Goal: Communication & Community: Answer question/provide support

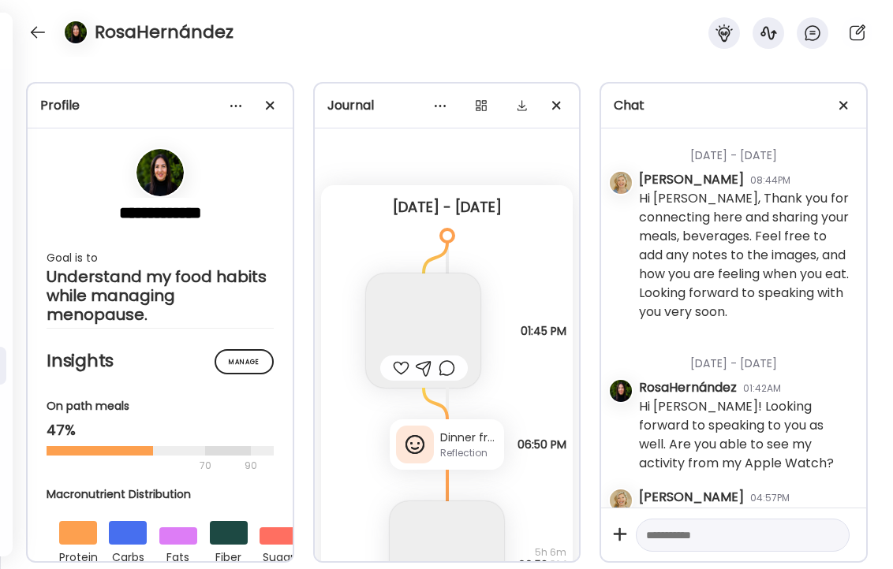
scroll to position [907, 0]
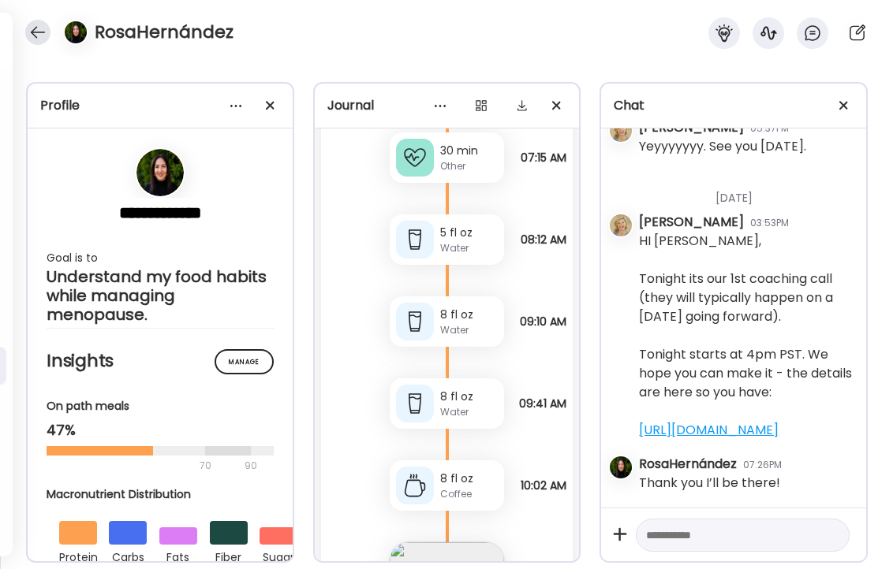
click at [30, 32] on div at bounding box center [37, 32] width 25 height 25
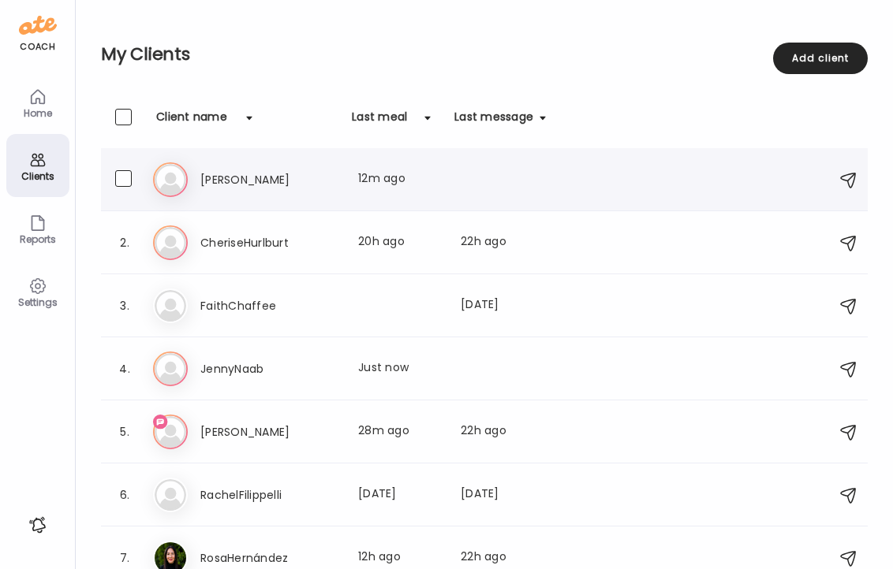
click at [207, 177] on h3 "[PERSON_NAME]" at bounding box center [269, 179] width 139 height 19
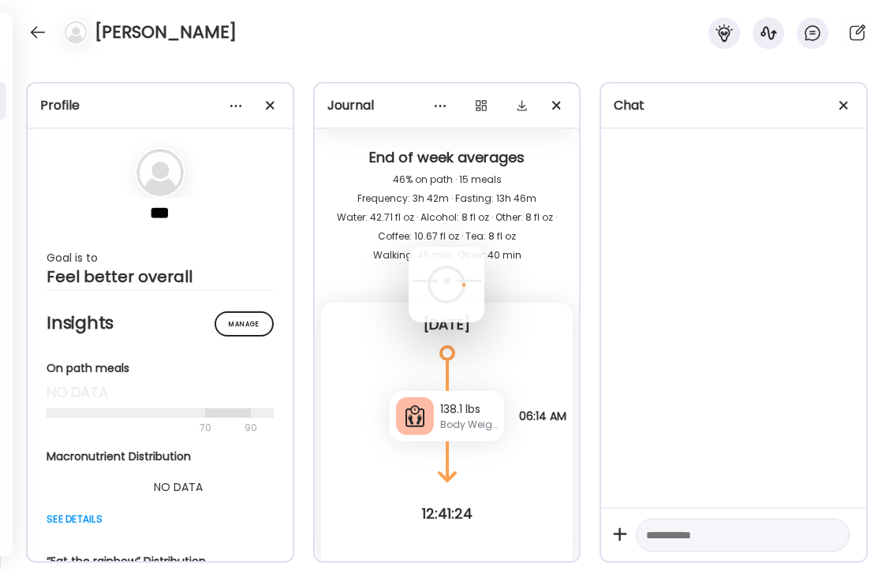
scroll to position [988, 0]
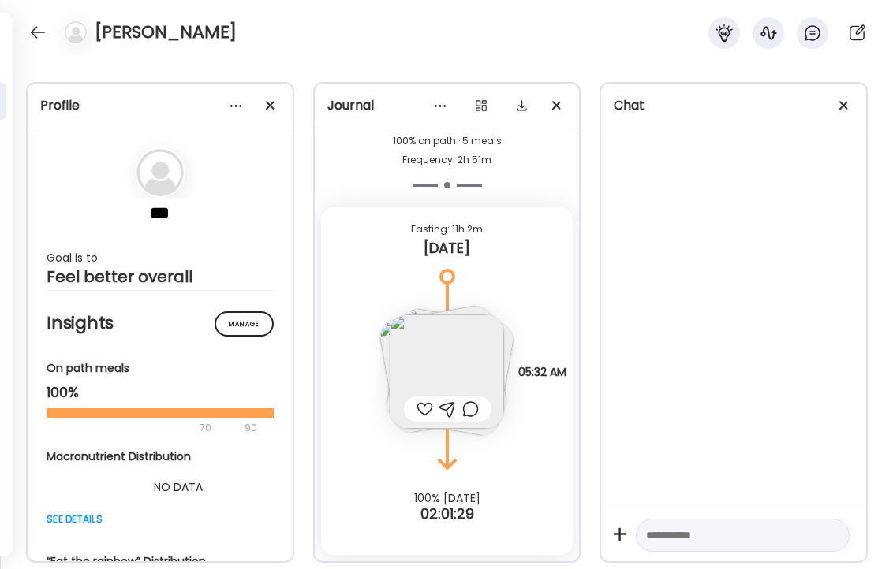
click at [722, 536] on textarea at bounding box center [728, 535] width 165 height 19
click at [471, 374] on img at bounding box center [447, 372] width 114 height 114
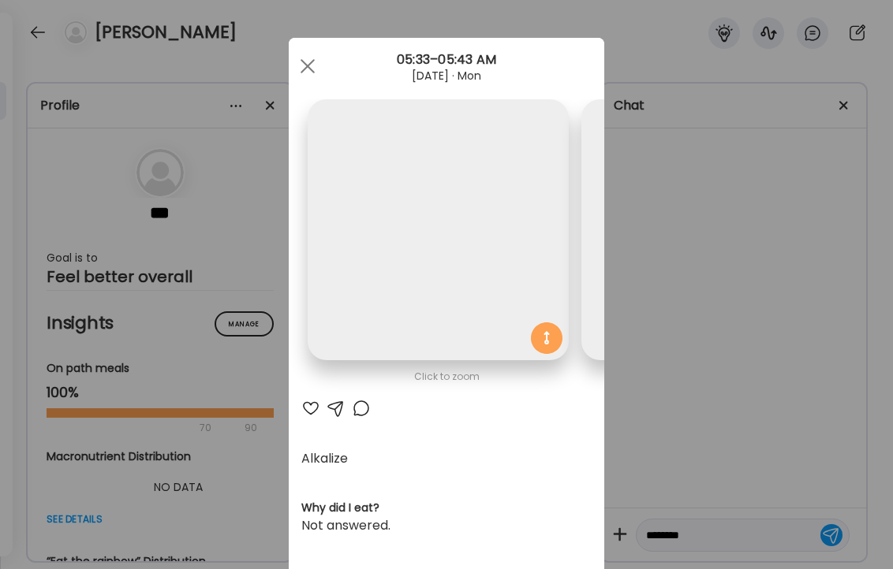
scroll to position [0, 531]
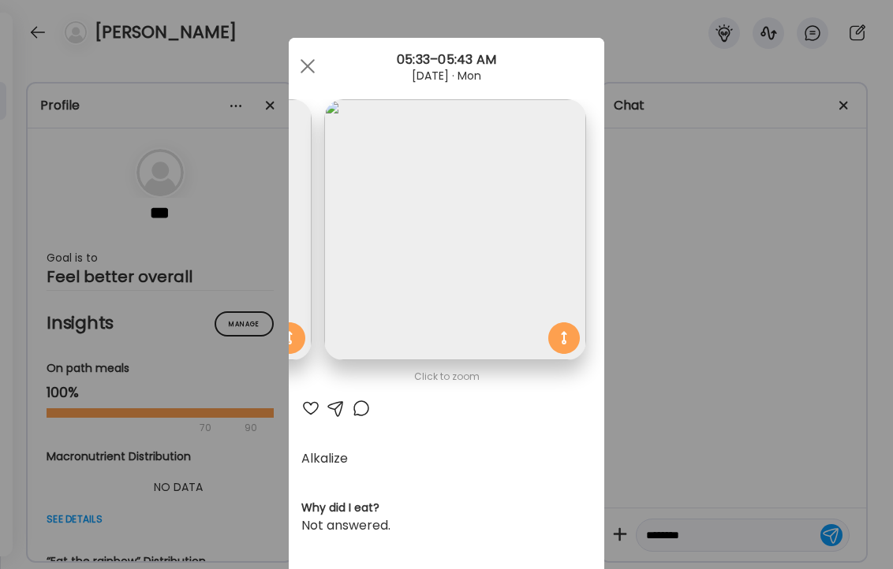
type textarea "*******"
click at [308, 407] on div at bounding box center [310, 408] width 19 height 19
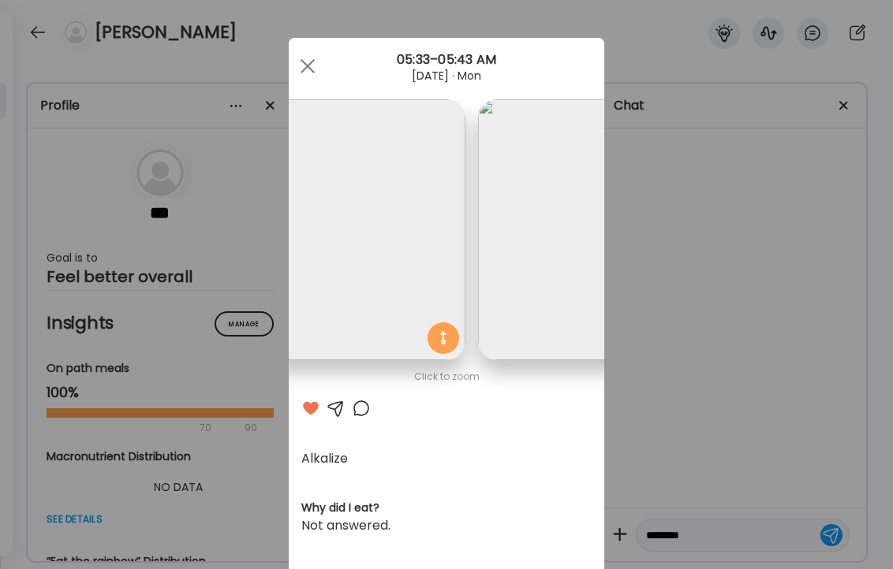
scroll to position [0, 0]
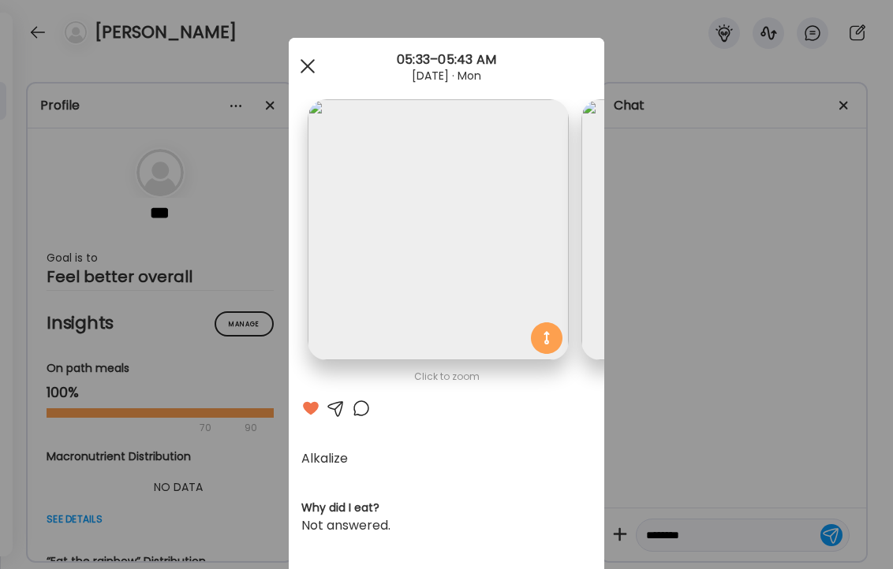
click at [307, 60] on div at bounding box center [308, 66] width 32 height 32
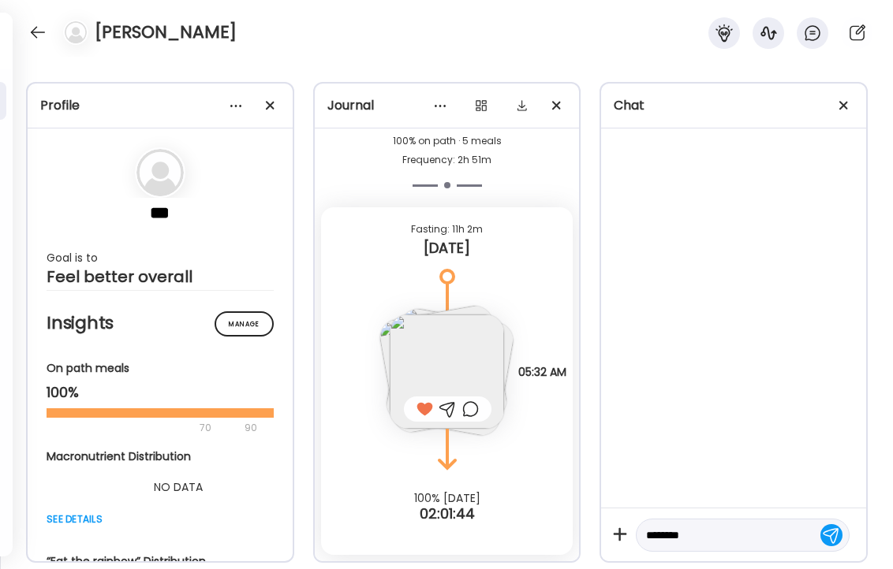
click at [471, 409] on div at bounding box center [470, 409] width 17 height 19
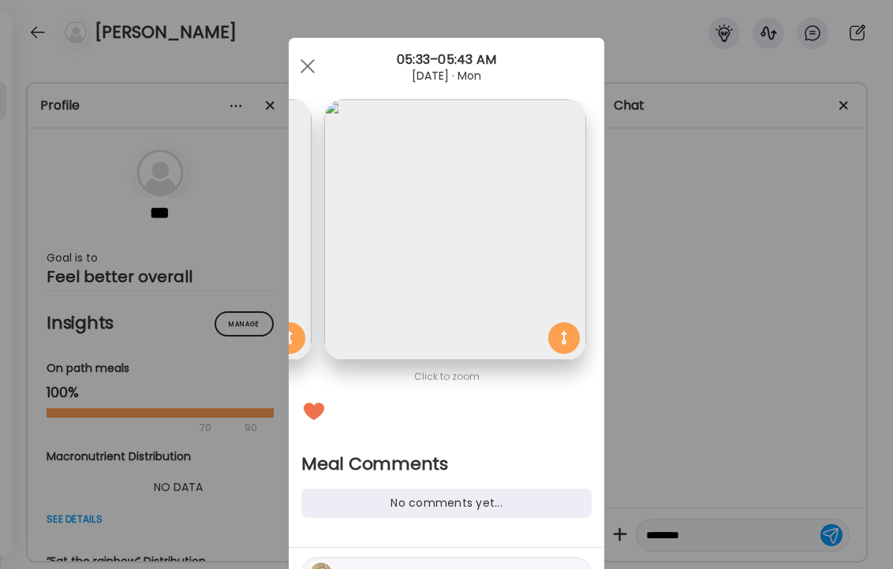
scroll to position [88, 0]
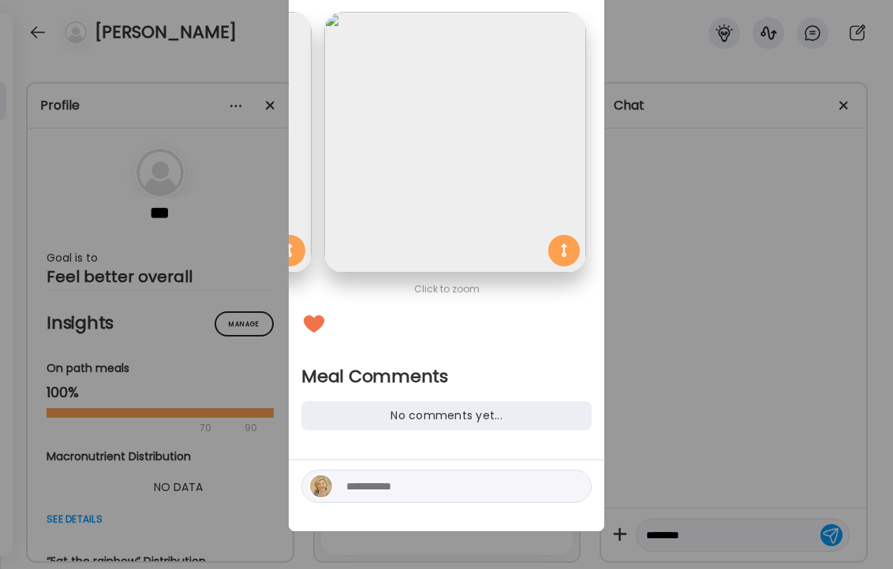
click at [403, 481] on textarea at bounding box center [452, 486] width 213 height 19
type textarea "**********"
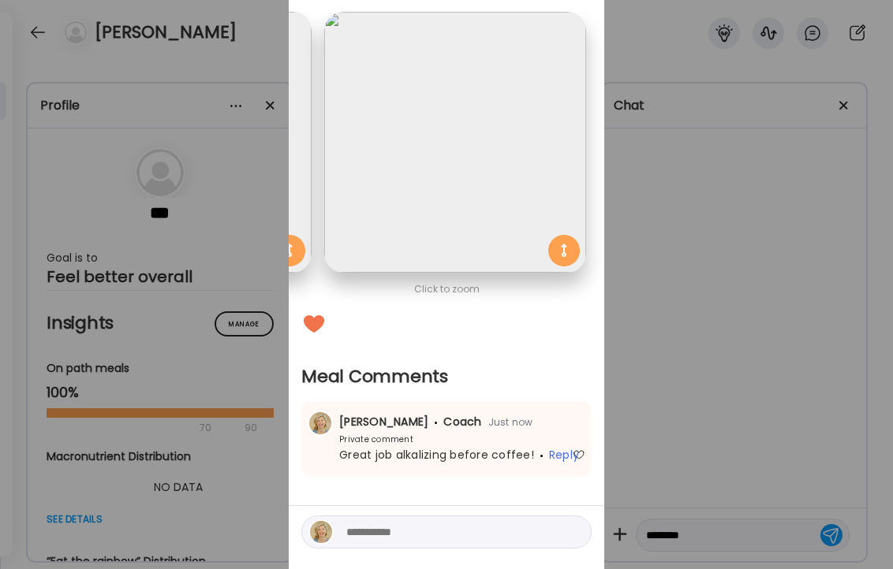
click at [210, 21] on div "Ate Coach Dashboard Wahoo! It’s official Take a moment to set up your Coach Pro…" at bounding box center [446, 284] width 893 height 569
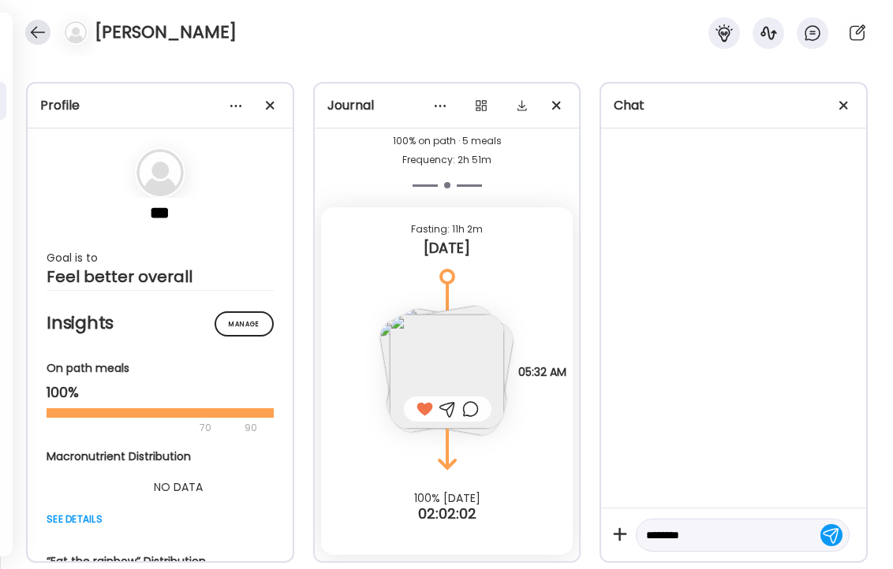
click at [37, 32] on div at bounding box center [37, 32] width 25 height 25
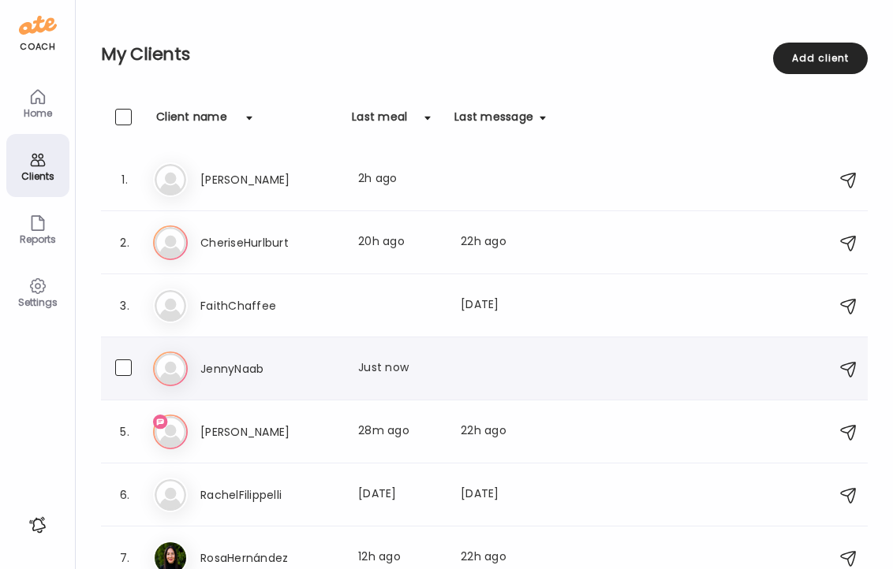
click at [228, 367] on h3 "JennyNaab" at bounding box center [269, 369] width 139 height 19
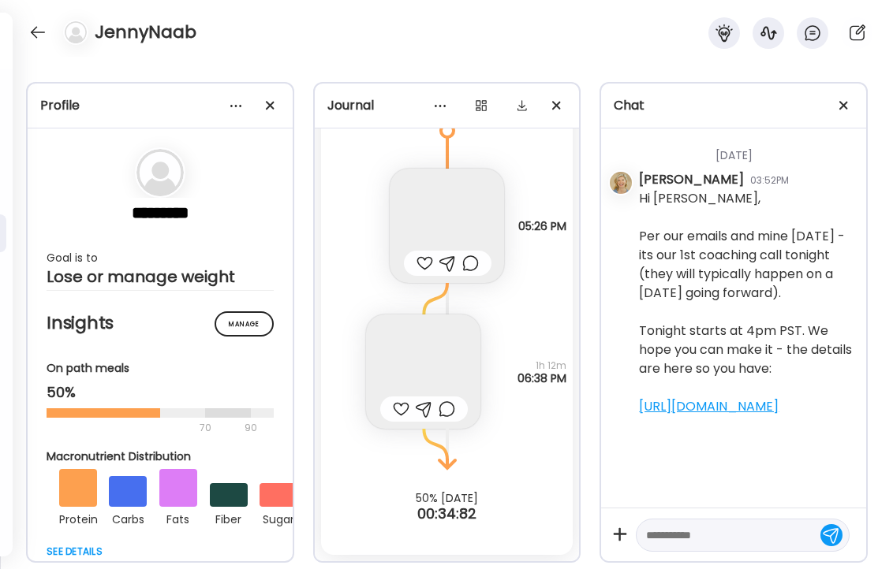
scroll to position [0, 0]
click at [703, 543] on textarea at bounding box center [728, 535] width 165 height 19
type textarea "**********"
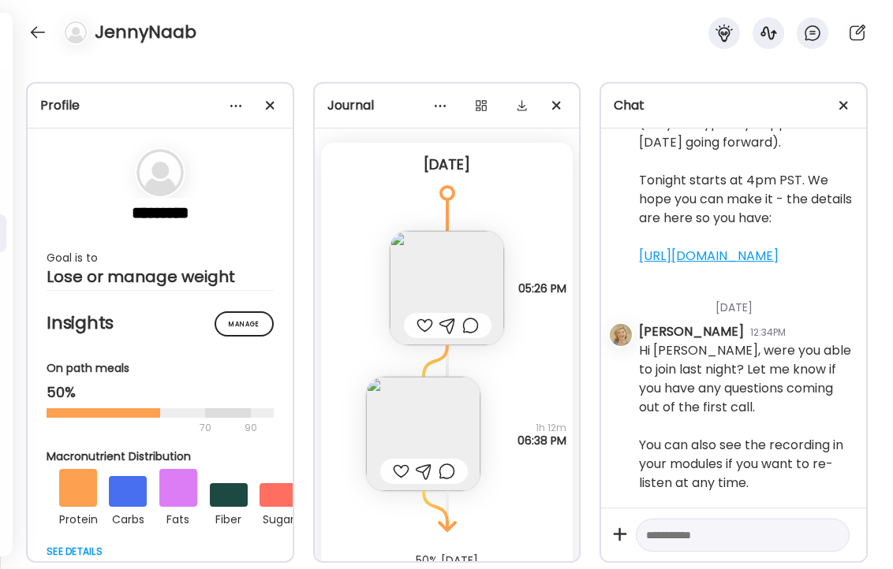
scroll to position [0, 0]
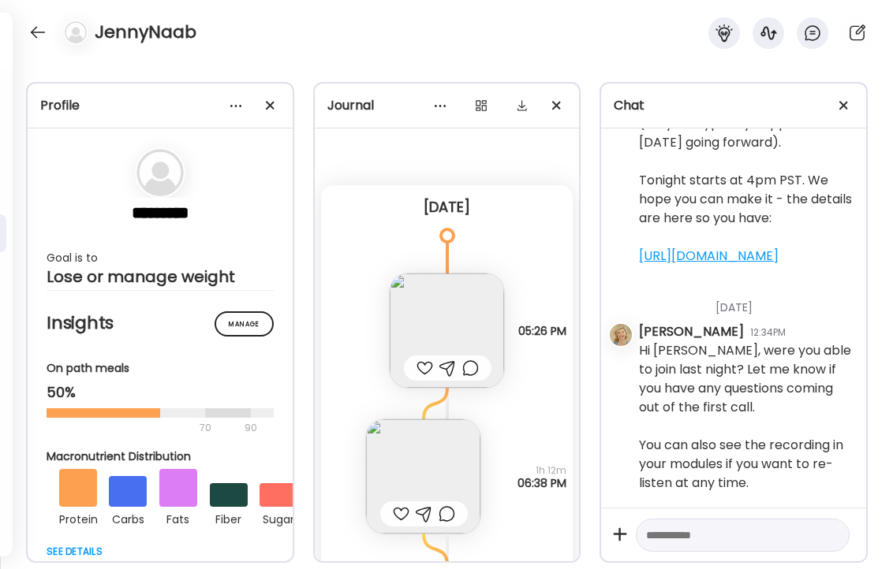
click at [446, 338] on img at bounding box center [447, 331] width 114 height 114
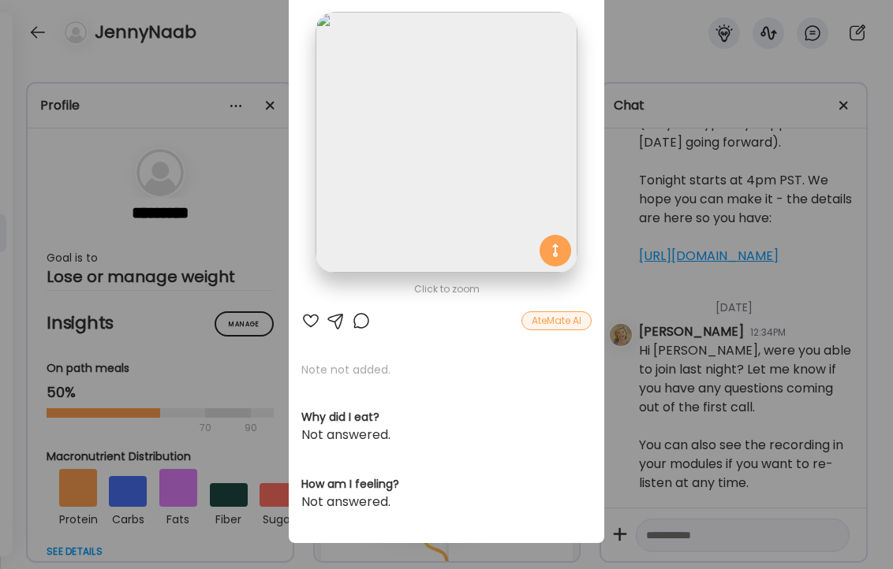
click at [307, 320] on div at bounding box center [310, 321] width 19 height 19
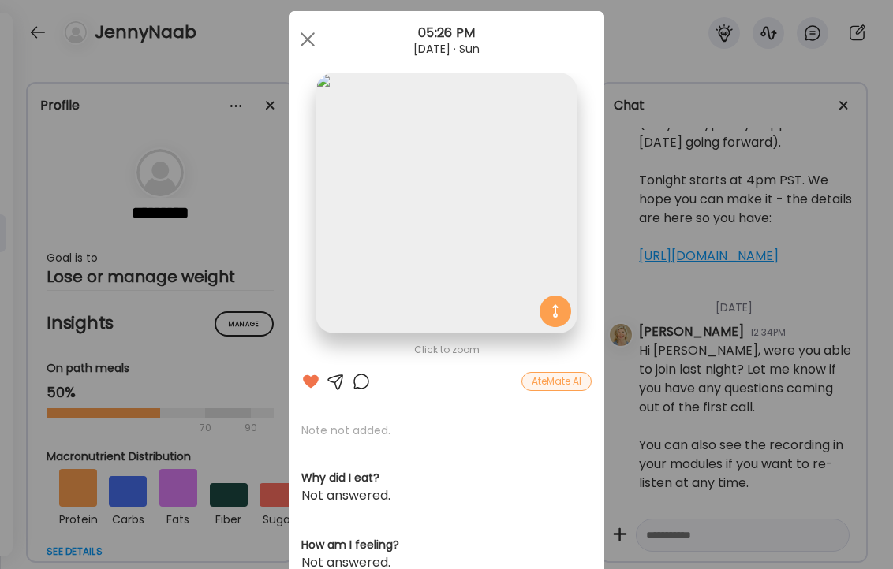
scroll to position [24, 0]
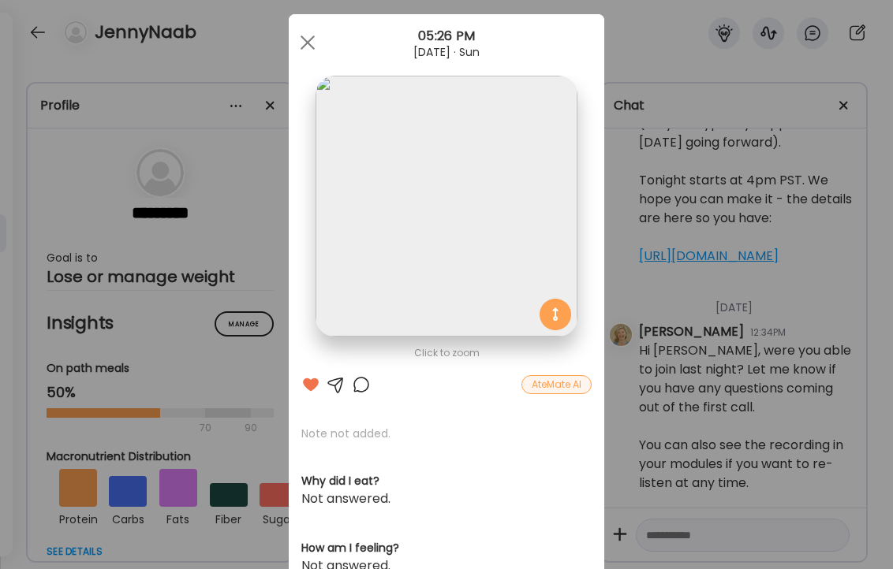
click at [307, 38] on div at bounding box center [308, 43] width 32 height 32
click at [307, 38] on div "JennyNaab" at bounding box center [446, 28] width 893 height 57
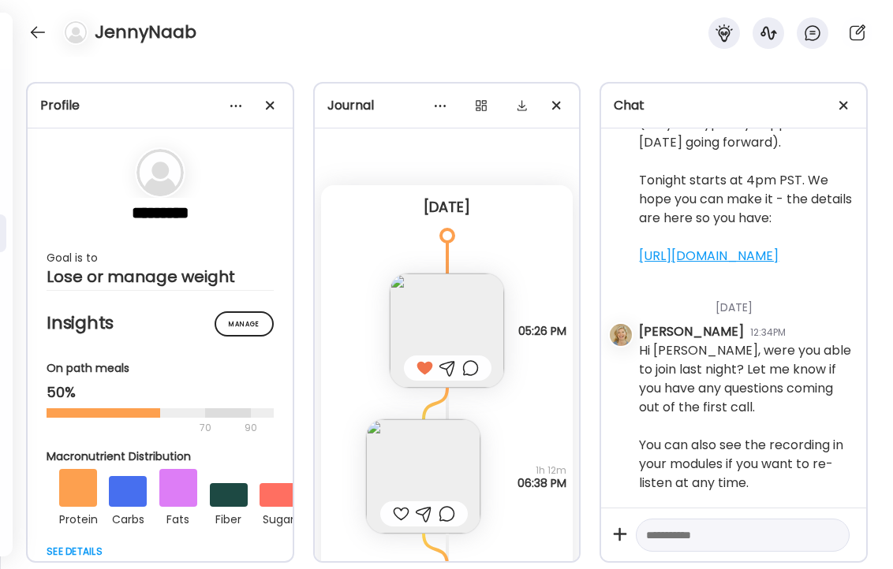
click at [431, 438] on img at bounding box center [423, 477] width 114 height 114
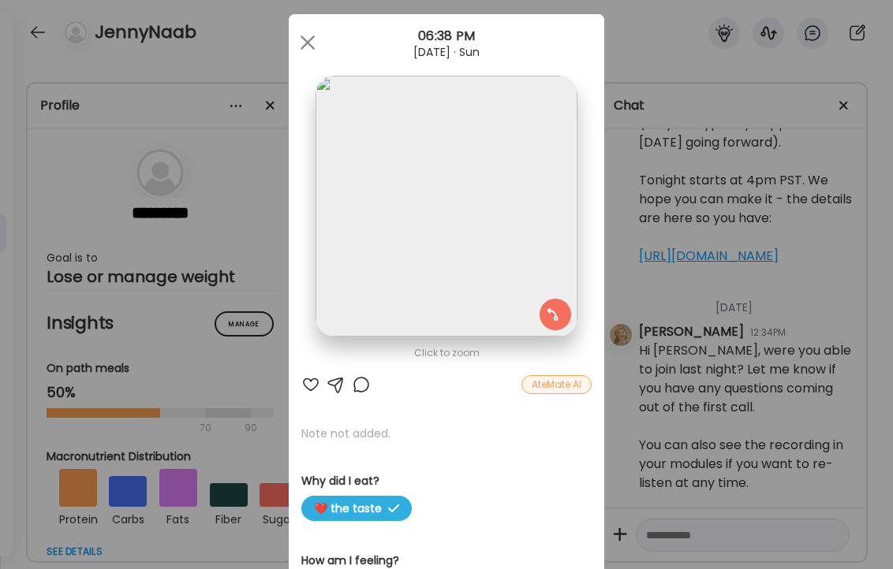
click at [240, 29] on div "Ate Coach Dashboard Wahoo! It’s official Take a moment to set up your Coach Pro…" at bounding box center [446, 284] width 893 height 569
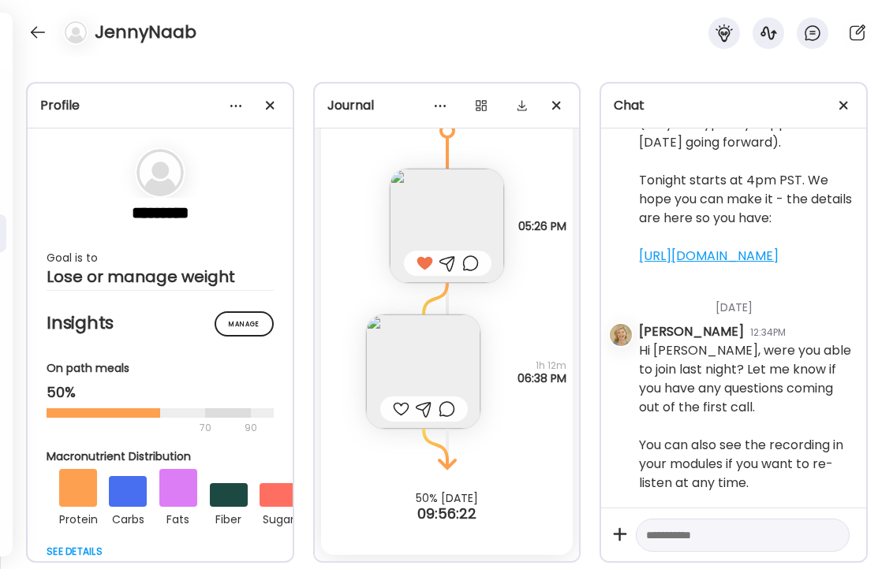
scroll to position [0, 0]
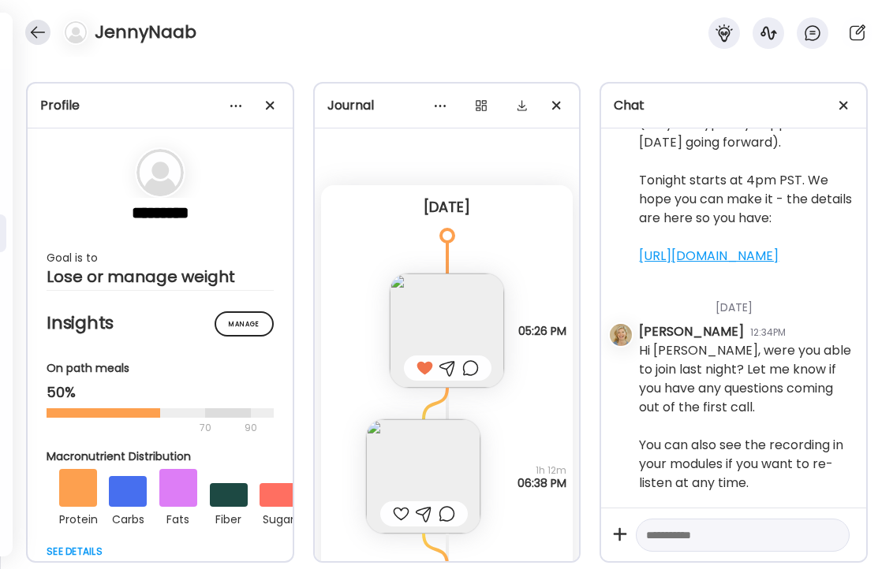
click at [39, 34] on div at bounding box center [37, 32] width 25 height 25
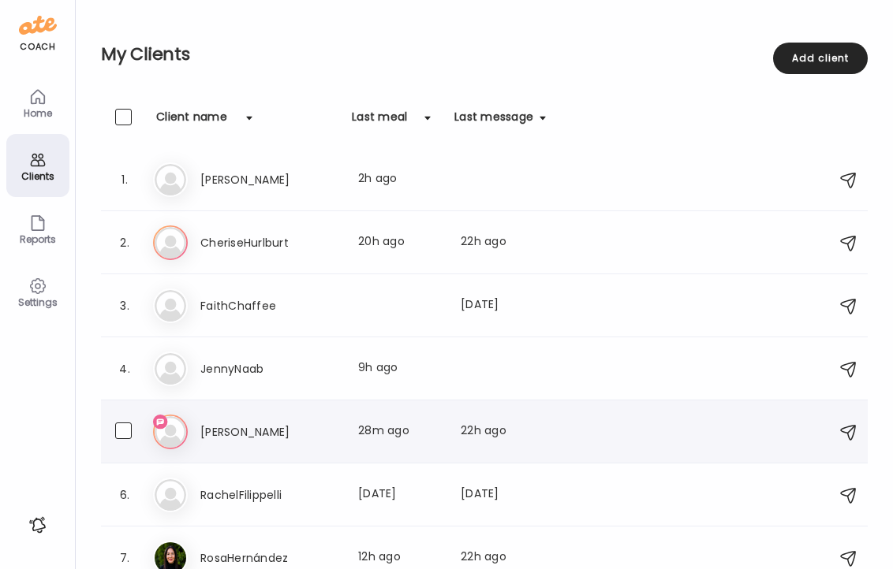
click at [242, 431] on h3 "[PERSON_NAME]" at bounding box center [269, 432] width 139 height 19
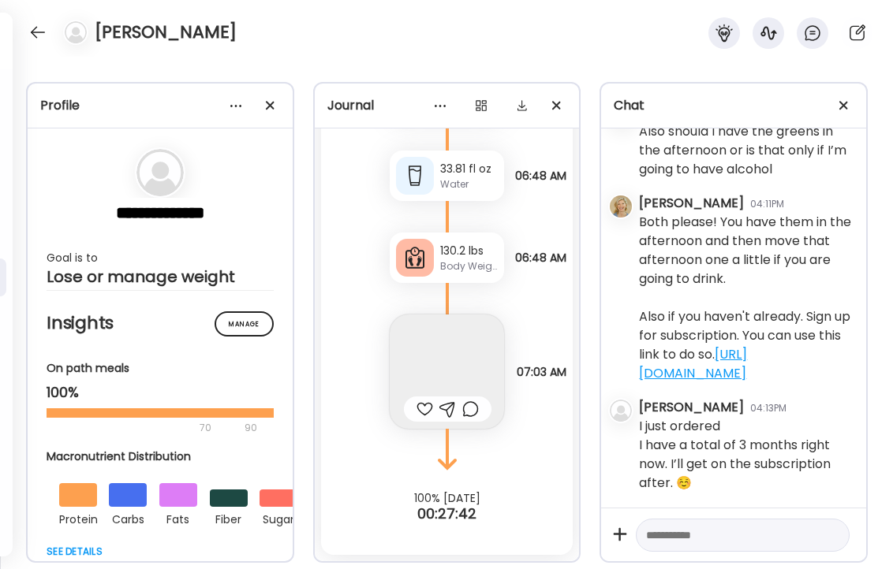
scroll to position [8489, 0]
click at [732, 537] on textarea at bounding box center [728, 535] width 165 height 19
type textarea "**********"
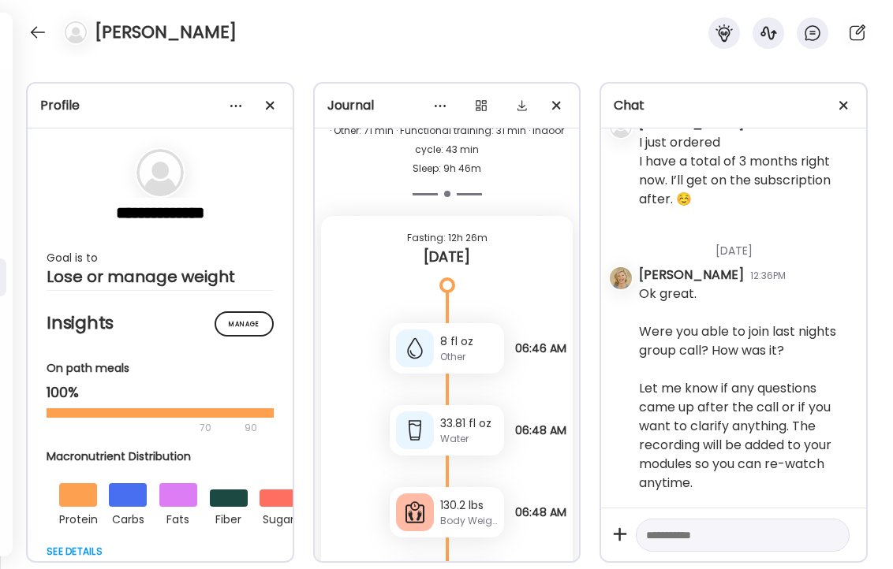
scroll to position [9898, 0]
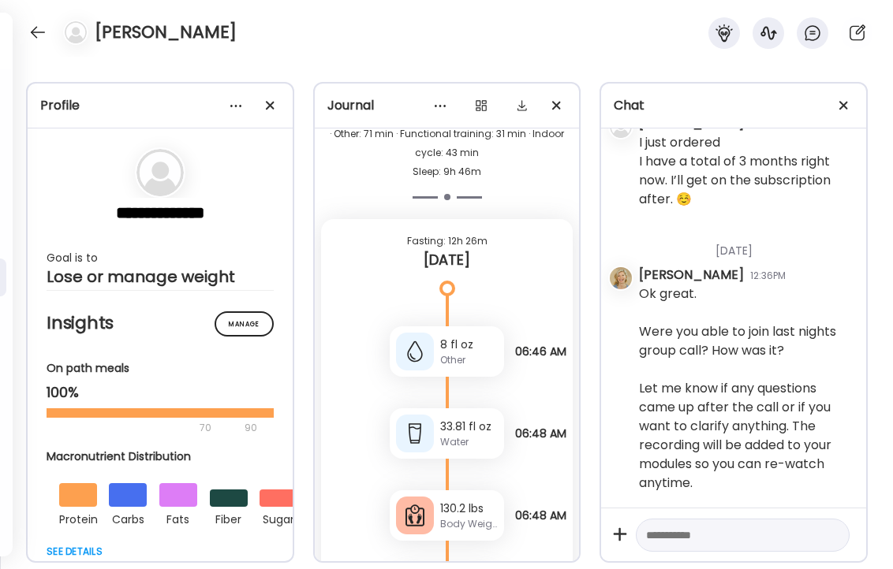
click at [430, 442] on div at bounding box center [415, 434] width 38 height 38
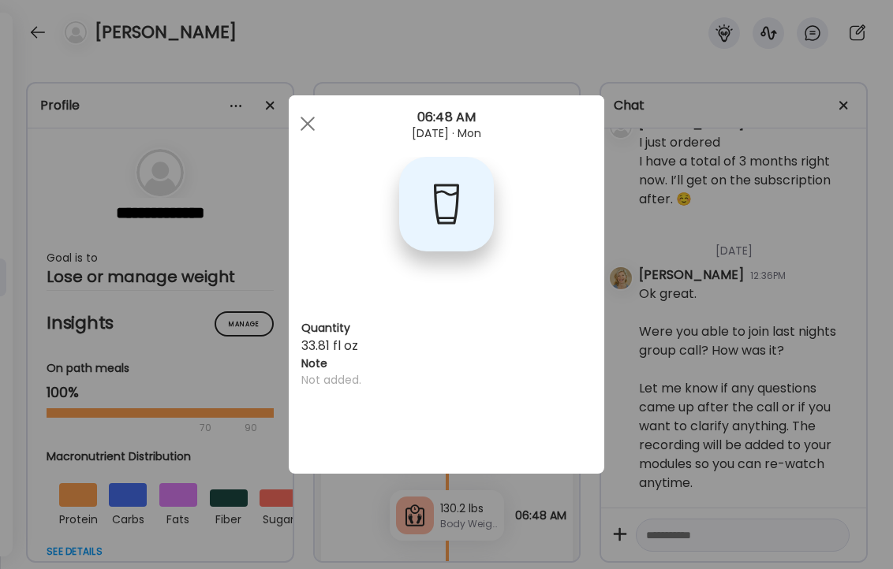
scroll to position [0, 0]
click at [310, 122] on div at bounding box center [308, 124] width 32 height 32
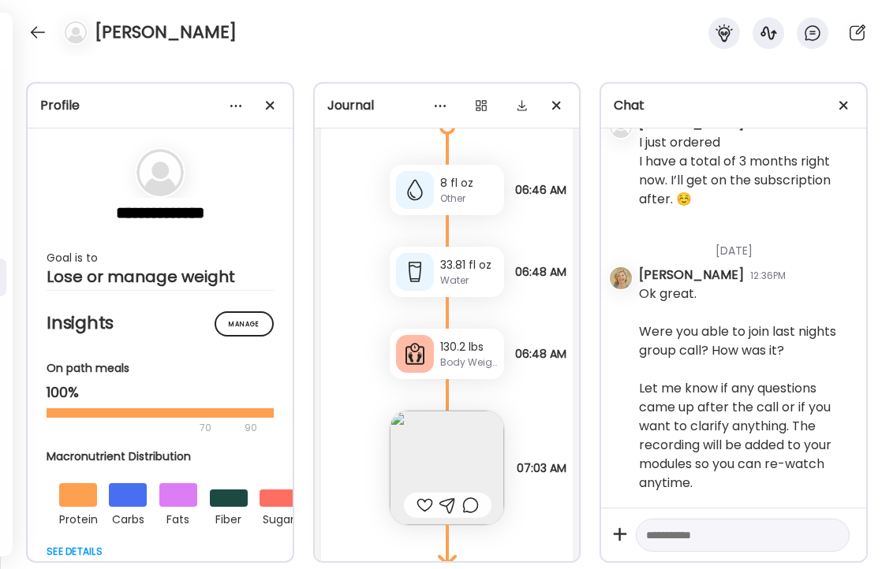
scroll to position [10062, 0]
click at [451, 353] on div "Body Weight" at bounding box center [469, 360] width 58 height 14
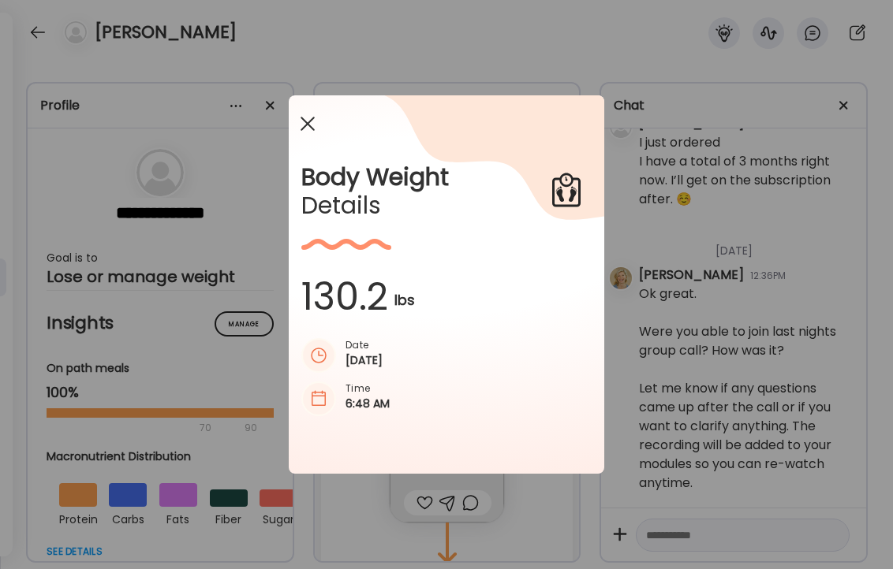
click at [308, 119] on div at bounding box center [308, 124] width 32 height 32
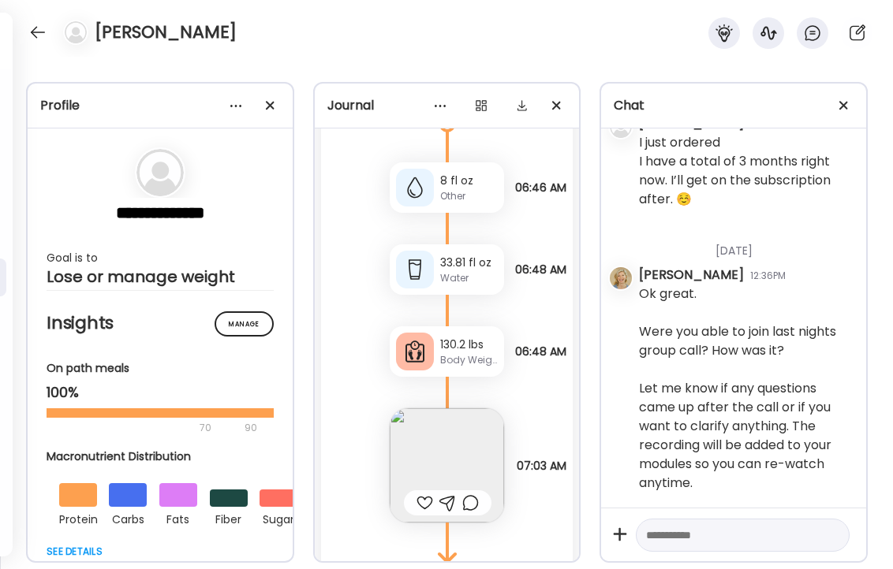
click at [423, 503] on div at bounding box center [424, 503] width 17 height 19
click at [433, 482] on img at bounding box center [447, 466] width 114 height 114
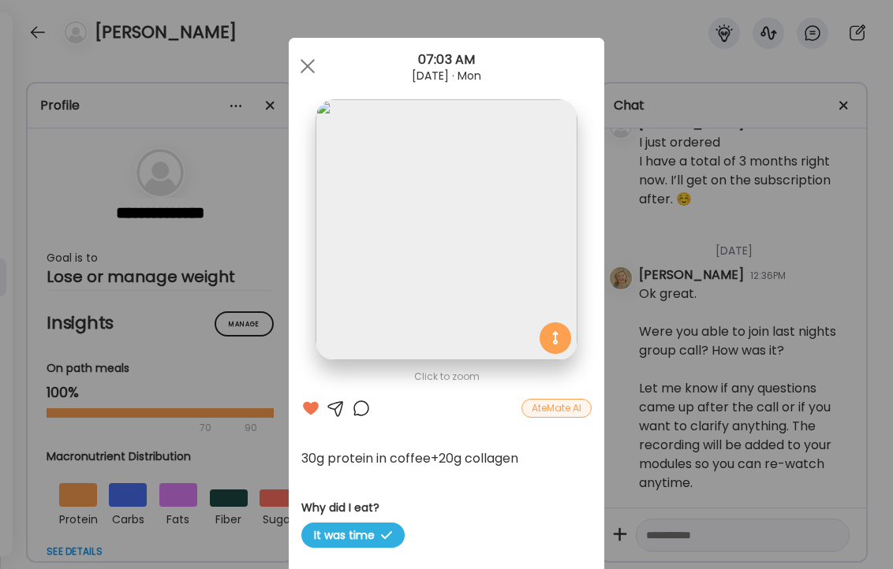
click at [356, 412] on div at bounding box center [361, 408] width 19 height 19
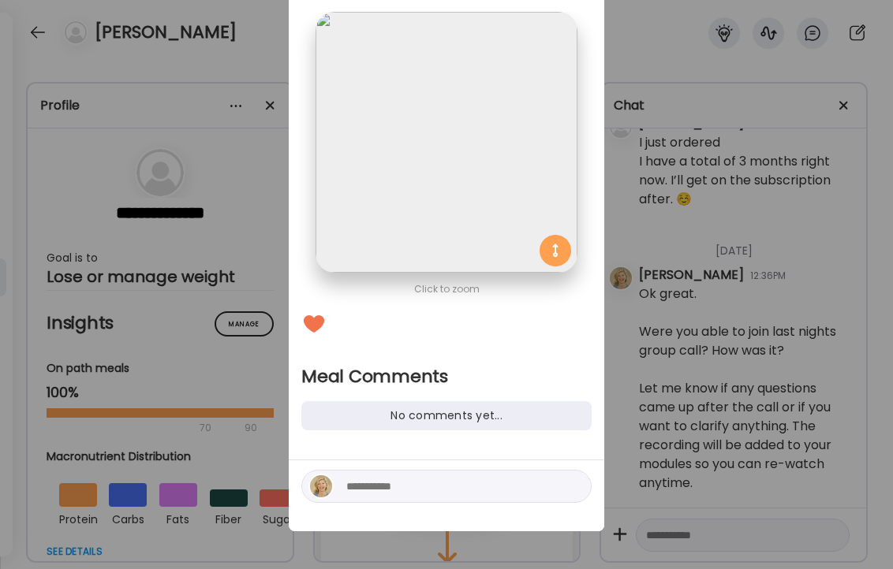
scroll to position [0, 0]
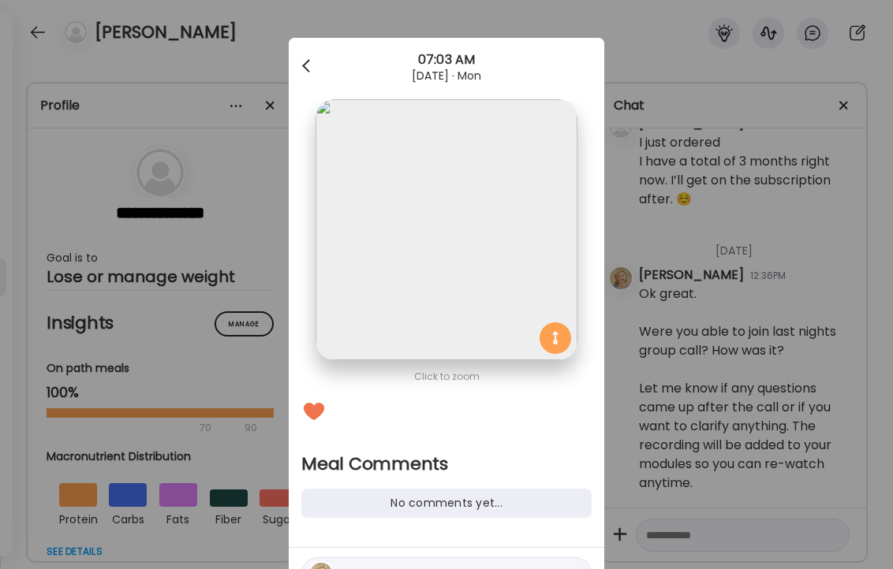
click at [304, 67] on span at bounding box center [306, 63] width 8 height 8
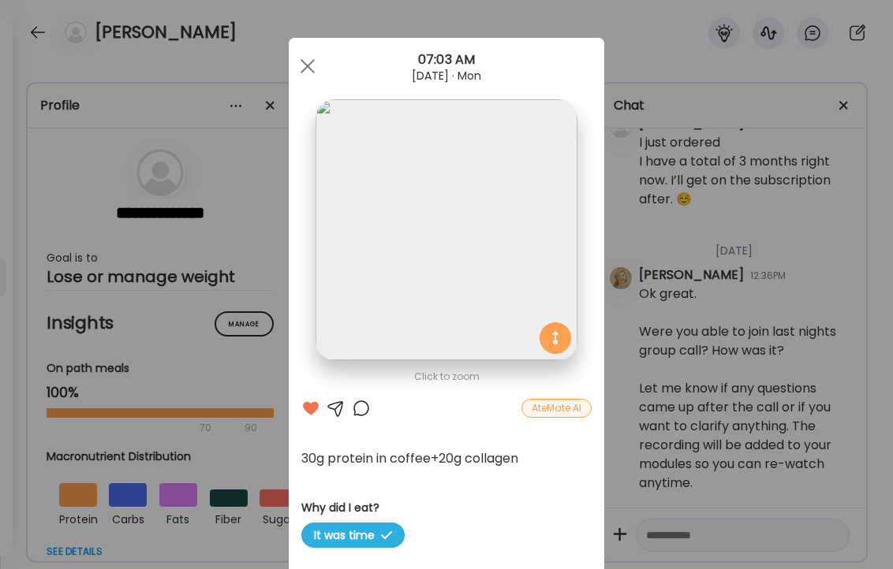
click at [360, 408] on div at bounding box center [361, 408] width 19 height 19
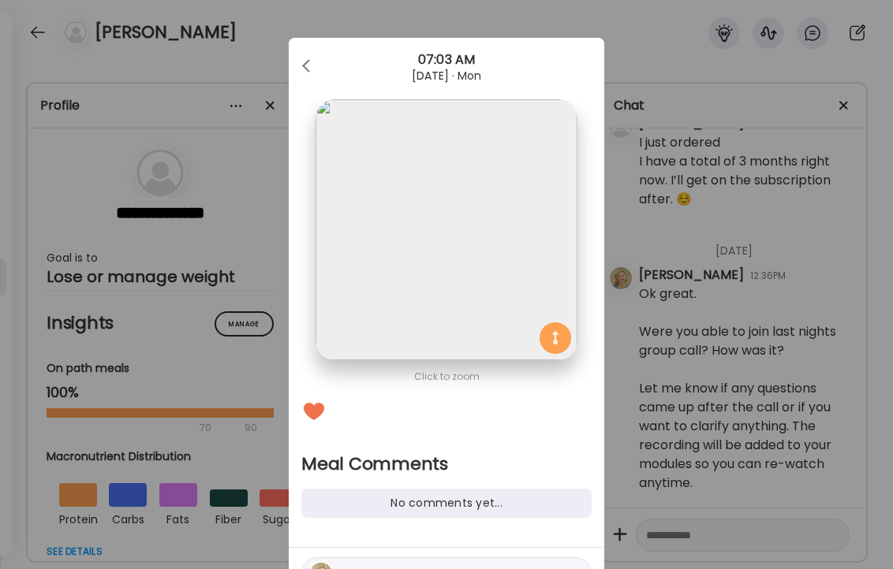
scroll to position [88, 0]
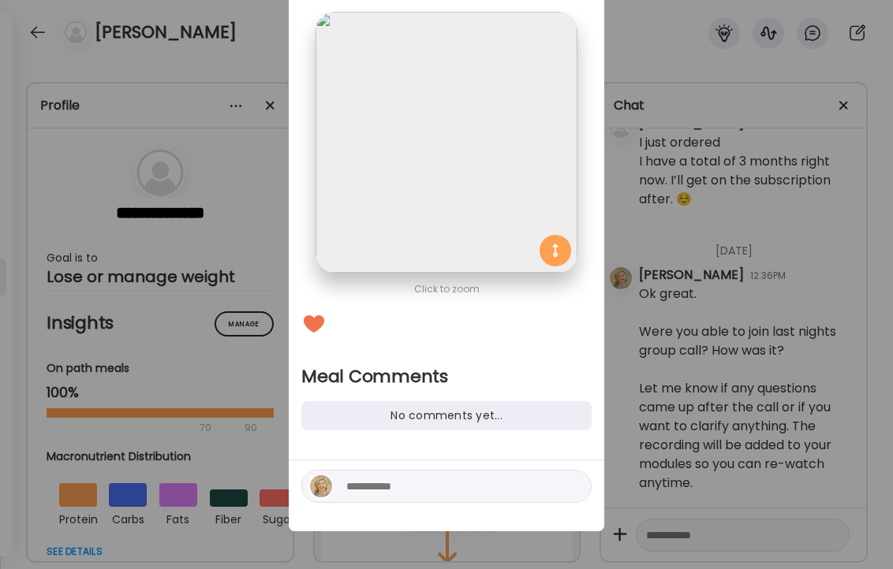
click at [398, 491] on textarea at bounding box center [452, 486] width 213 height 19
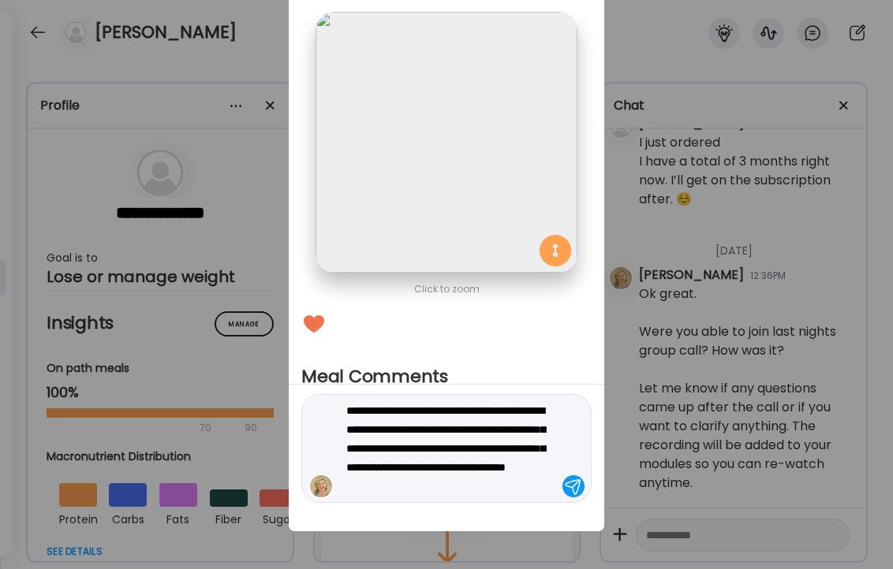
type textarea "**********"
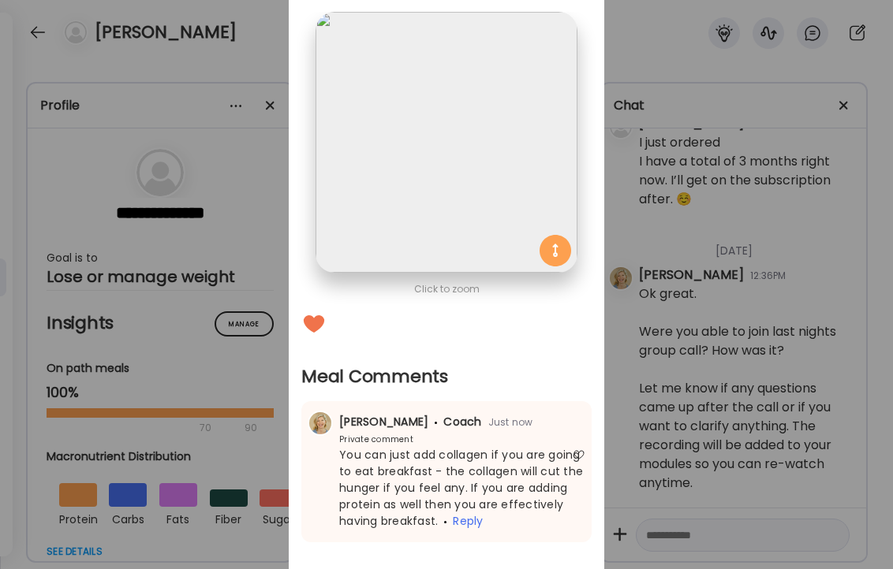
click at [249, 17] on div "Ate Coach Dashboard Wahoo! It’s official Take a moment to set up your Coach Pro…" at bounding box center [446, 284] width 893 height 569
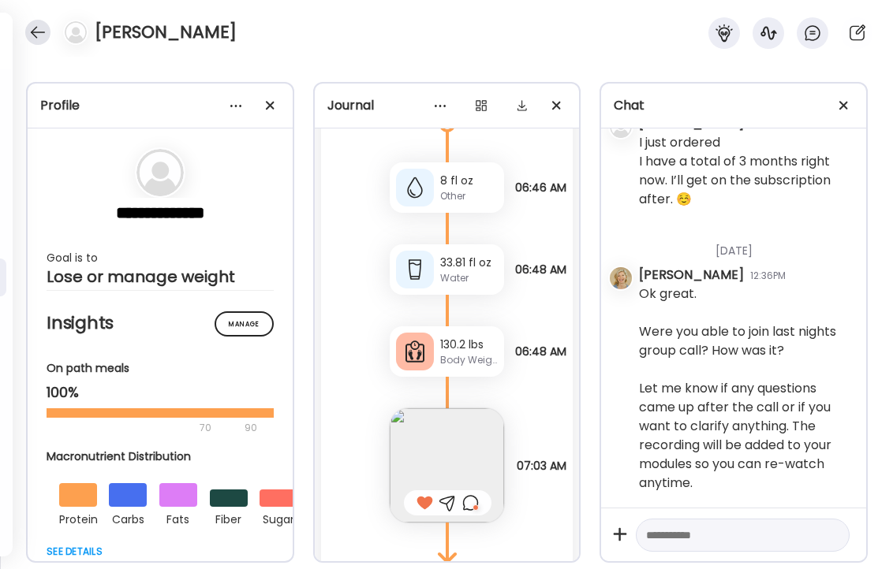
click at [39, 28] on div at bounding box center [37, 32] width 25 height 25
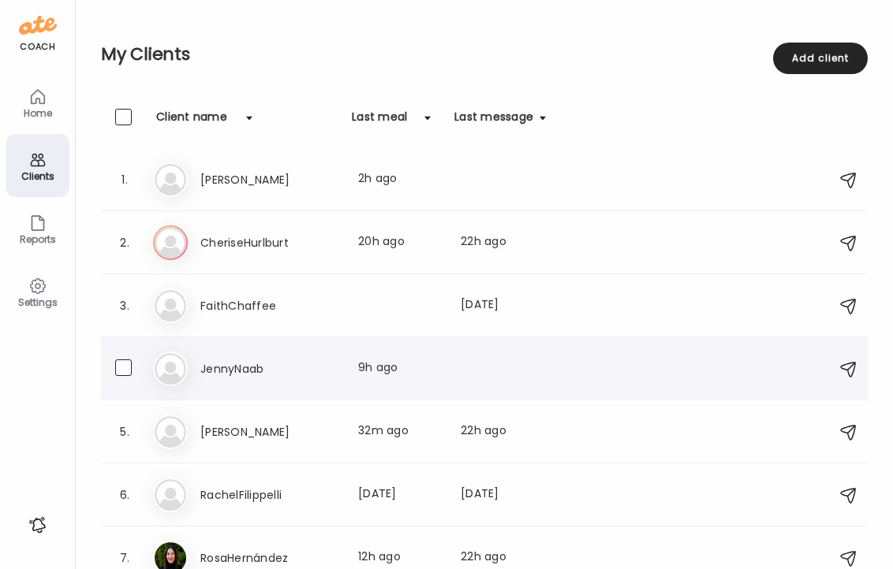
scroll to position [18, 0]
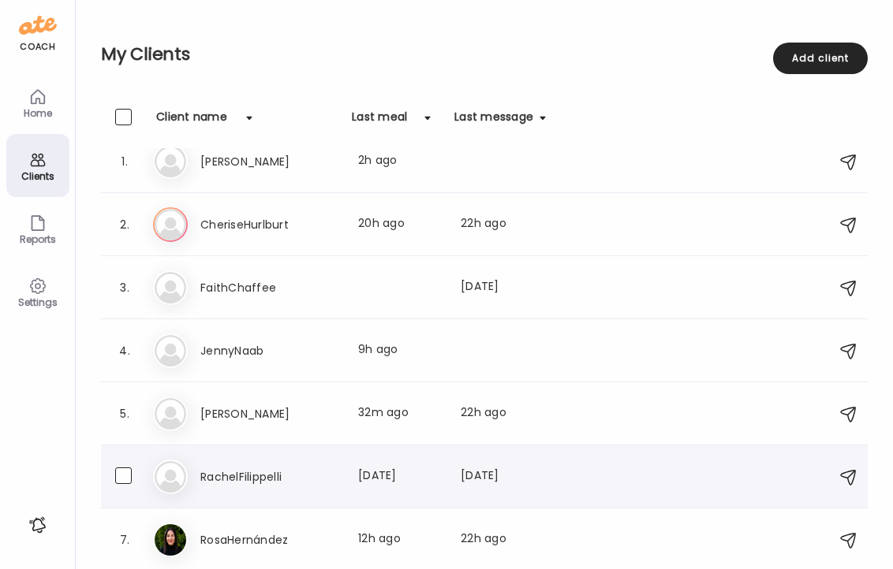
click at [233, 477] on h3 "RachelFilippelli" at bounding box center [269, 477] width 139 height 19
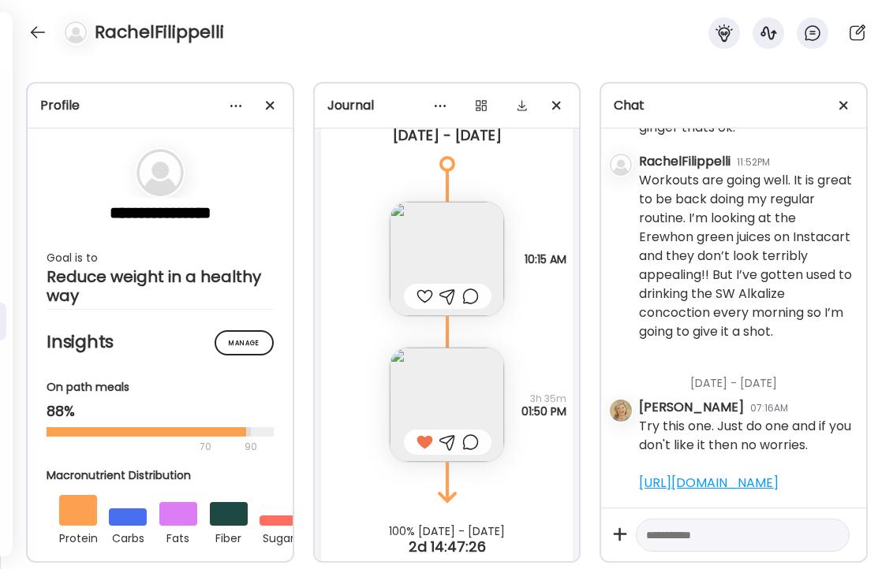
scroll to position [23433, 0]
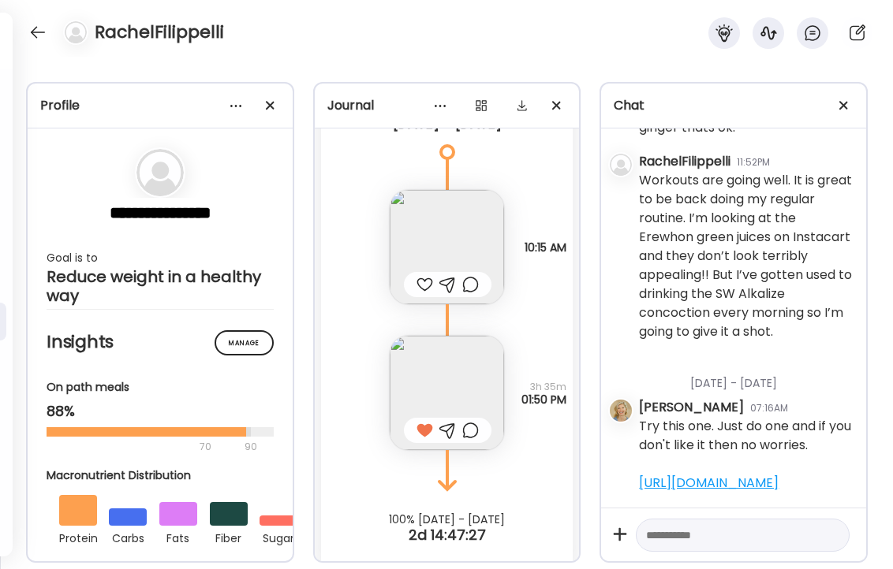
click at [658, 535] on textarea at bounding box center [728, 535] width 165 height 19
type textarea "**********"
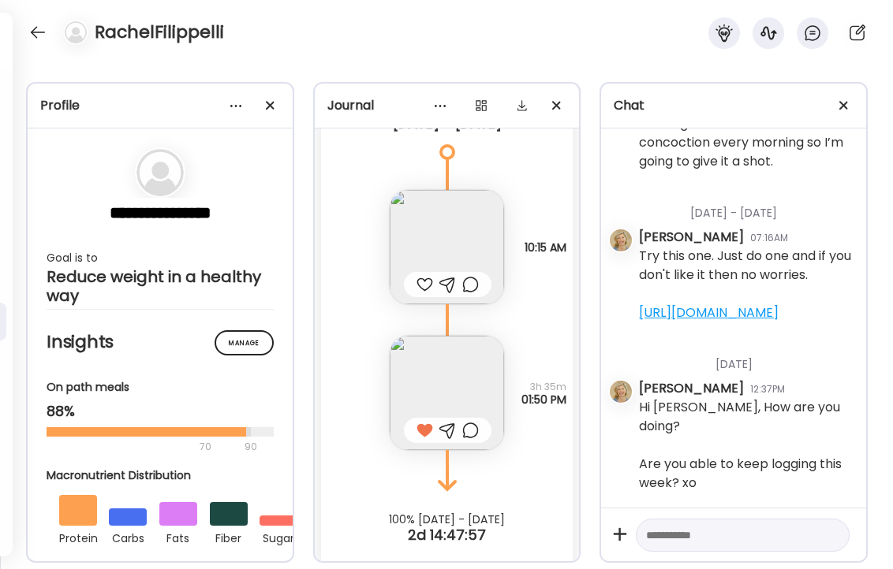
scroll to position [59929, 0]
click at [33, 31] on div at bounding box center [37, 32] width 25 height 25
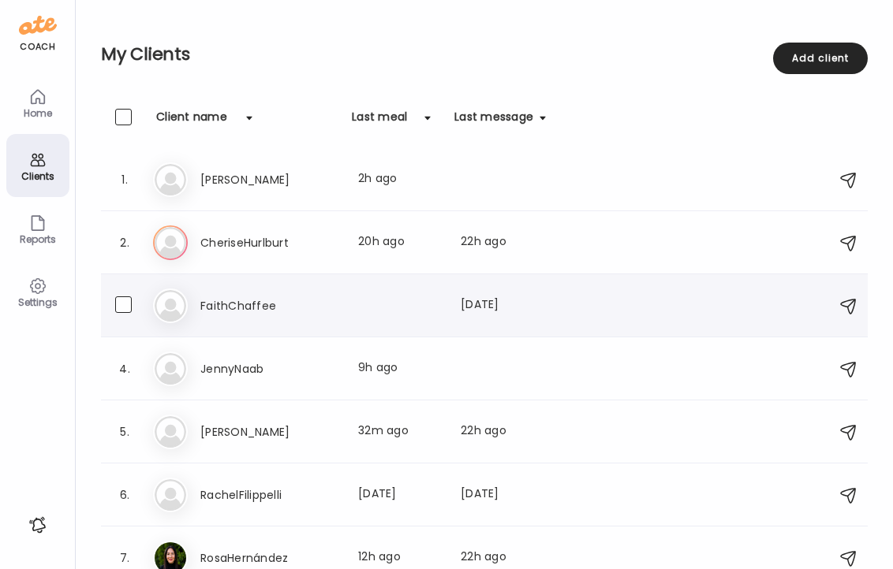
scroll to position [18, 0]
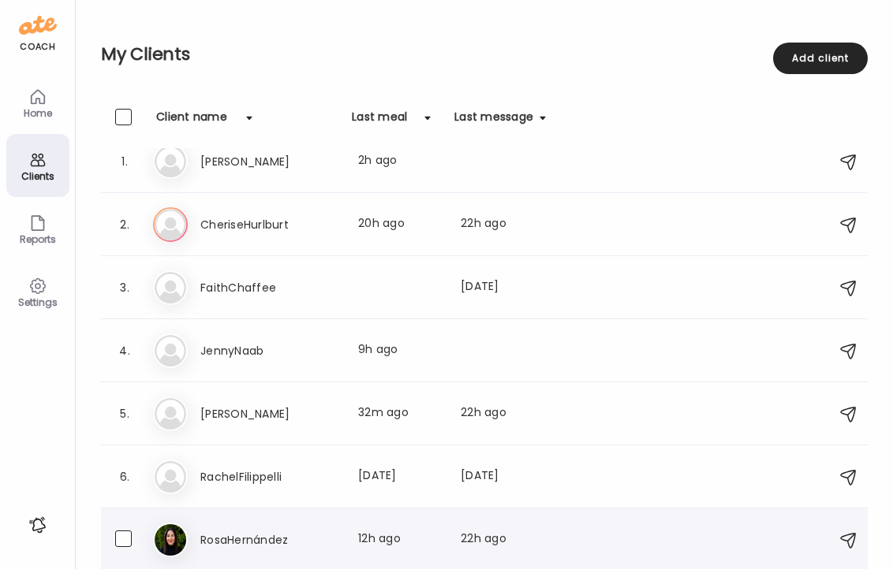
click at [217, 542] on h3 "RosaHernández" at bounding box center [269, 540] width 139 height 19
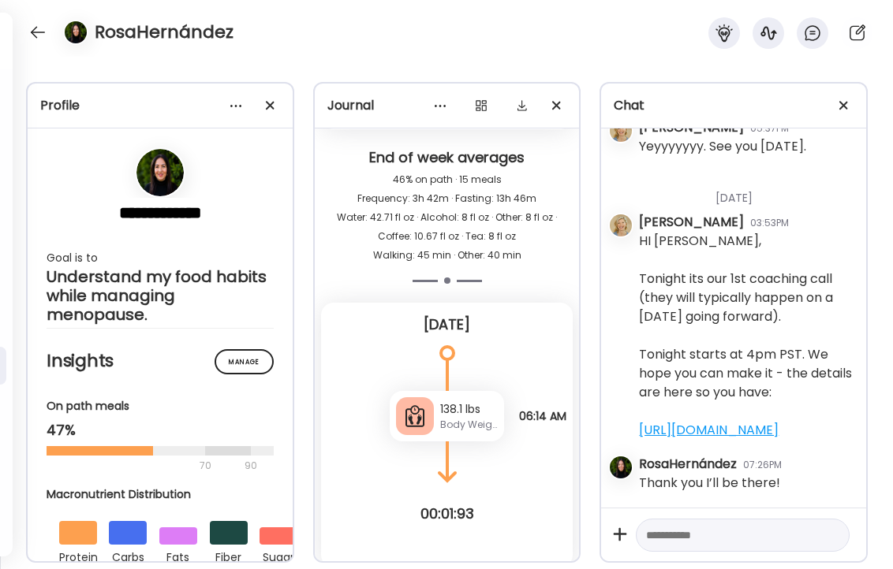
scroll to position [907, 0]
click at [700, 534] on textarea at bounding box center [728, 535] width 165 height 19
type textarea "**********"
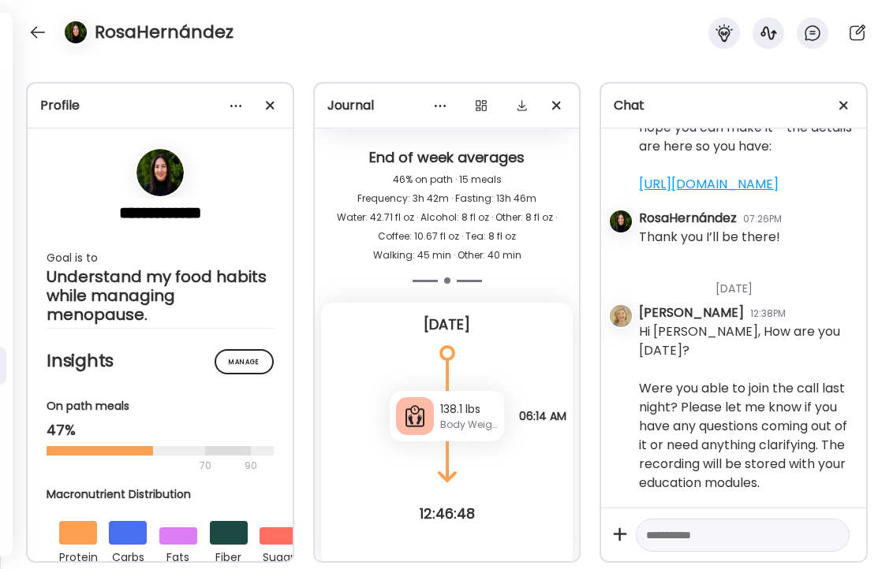
scroll to position [1134, 0]
click at [35, 32] on div at bounding box center [37, 32] width 25 height 25
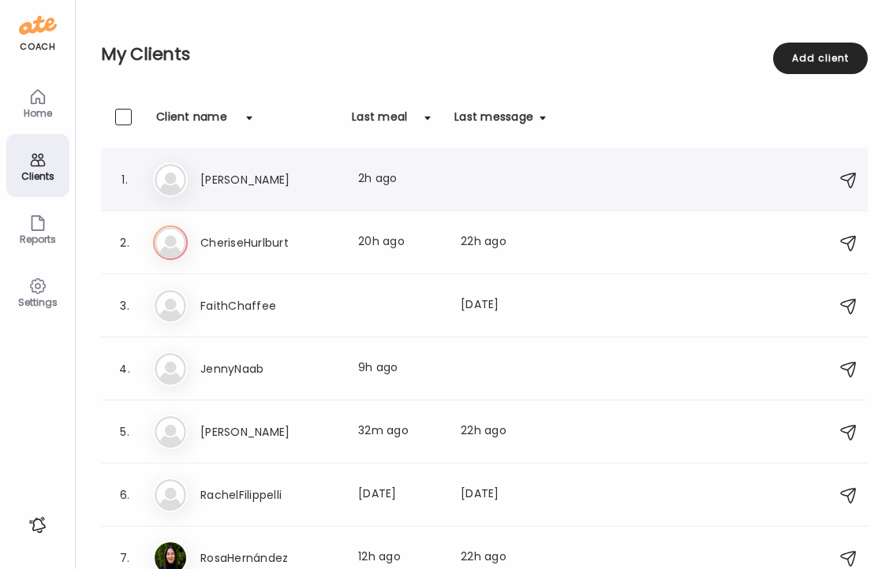
scroll to position [18, 0]
